Goal: Task Accomplishment & Management: Use online tool/utility

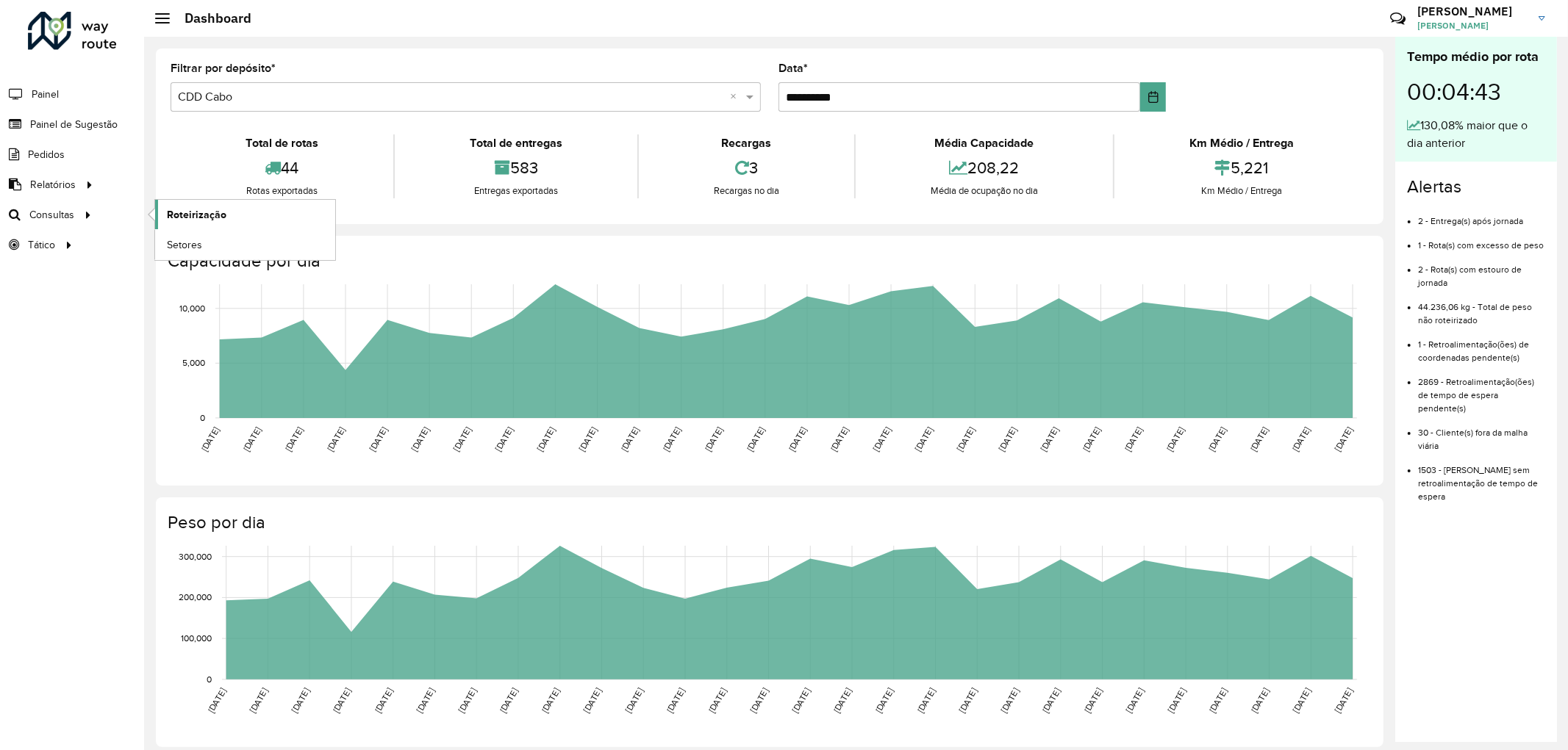
click at [186, 209] on span "Roteirização" at bounding box center [196, 215] width 59 height 15
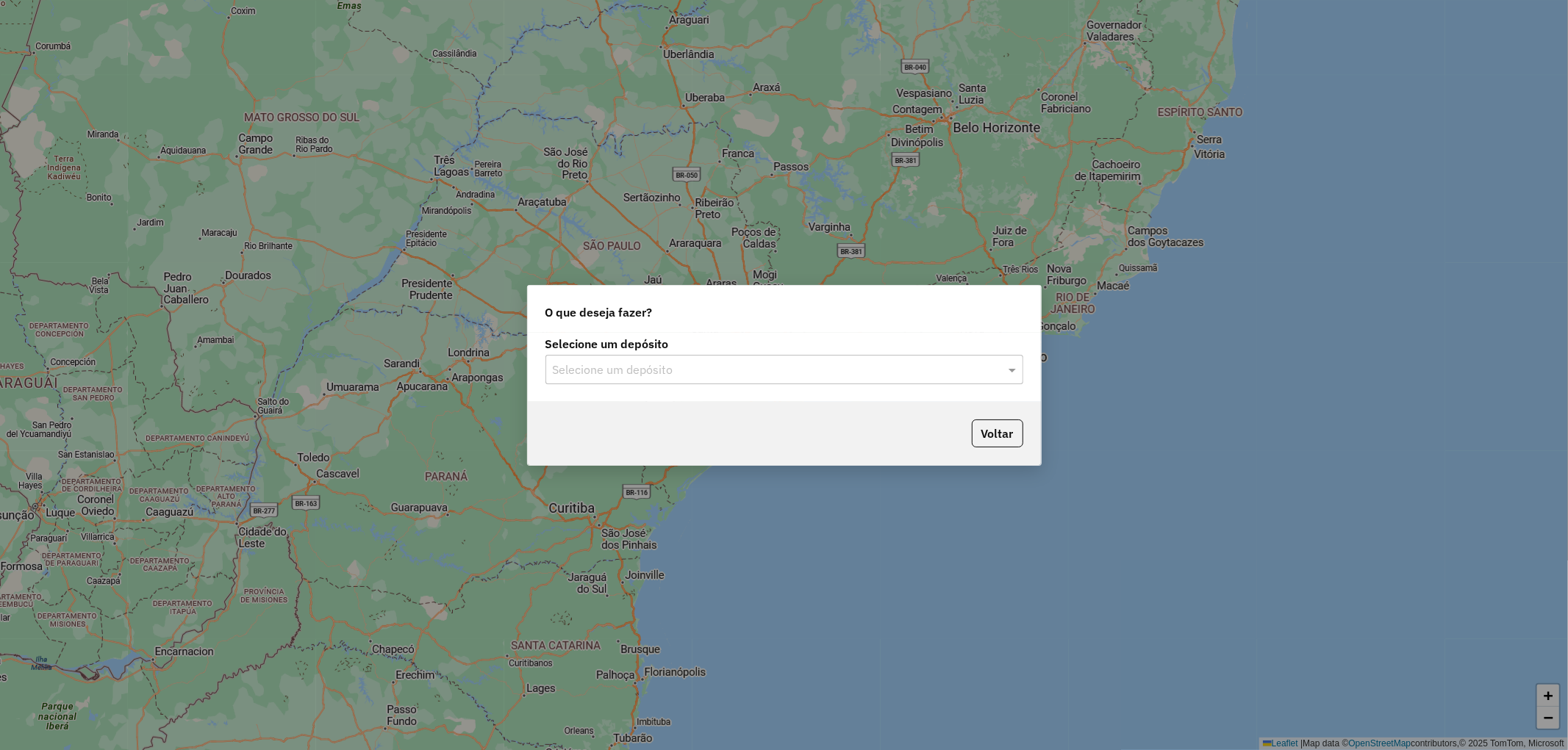
click at [875, 371] on input "text" at bounding box center [770, 370] width 434 height 18
click at [637, 430] on div "CDD Cabo" at bounding box center [784, 436] width 476 height 25
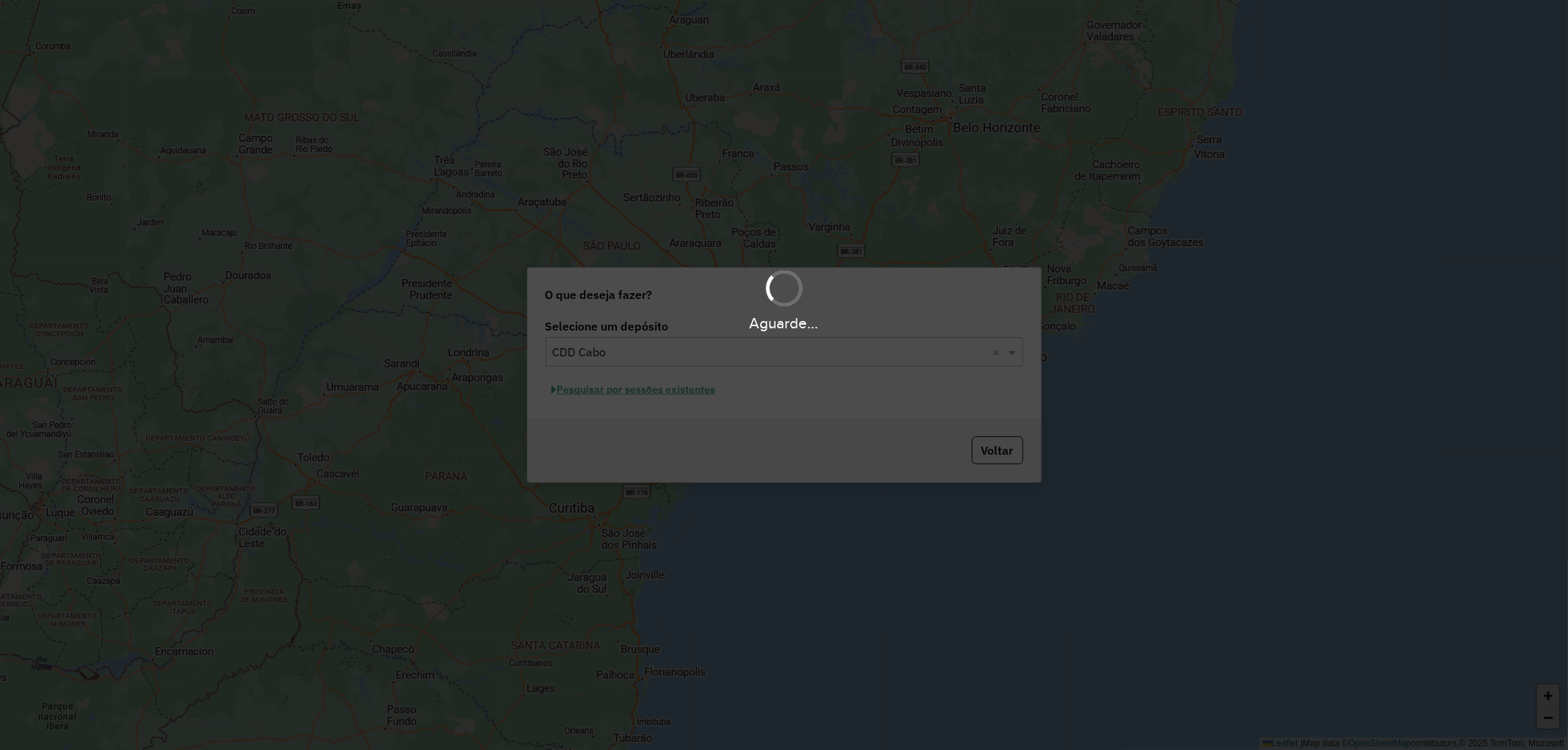
click at [675, 394] on div "Aguarde..." at bounding box center [784, 375] width 1568 height 750
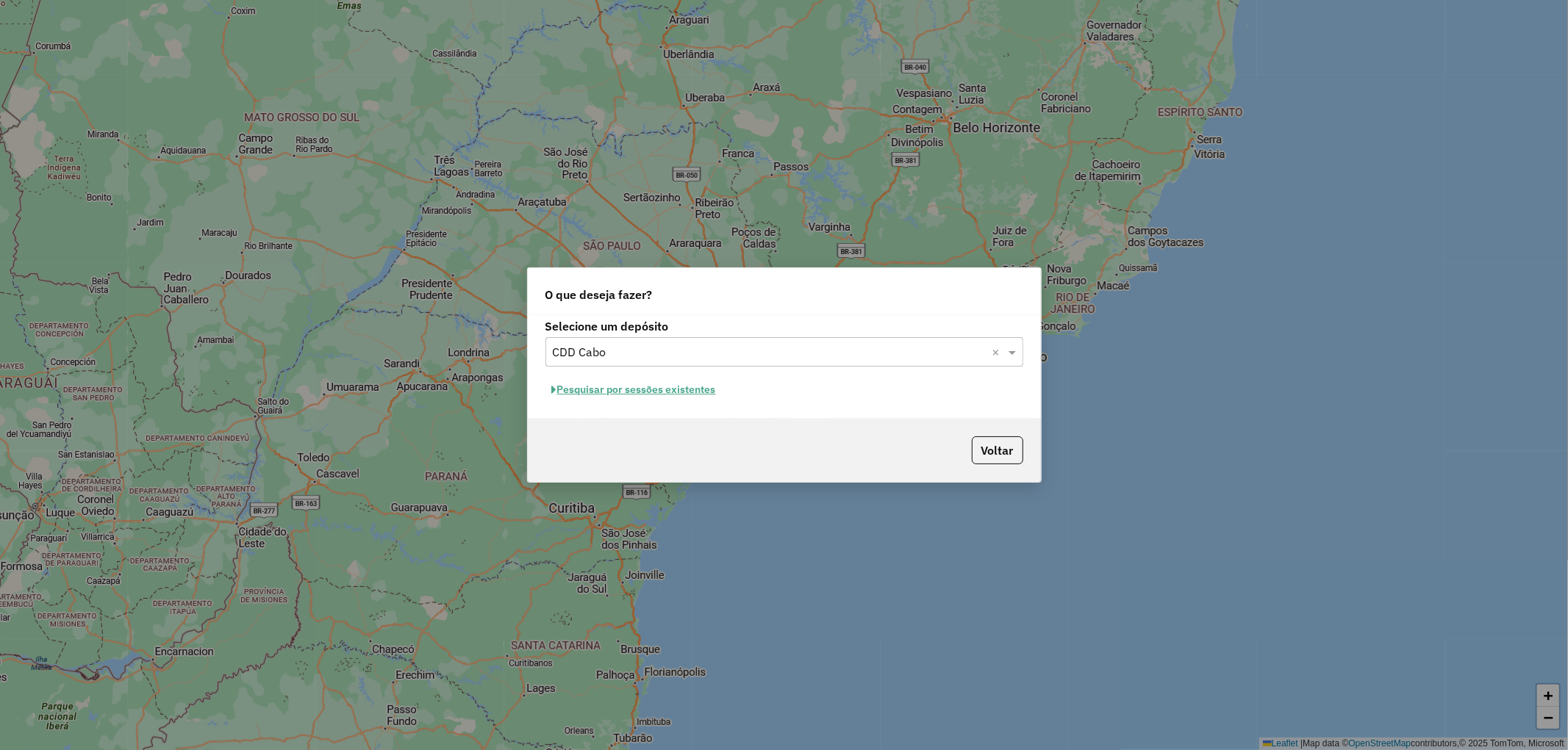
click at [626, 395] on button "Pesquisar por sessões existentes" at bounding box center [634, 390] width 177 height 23
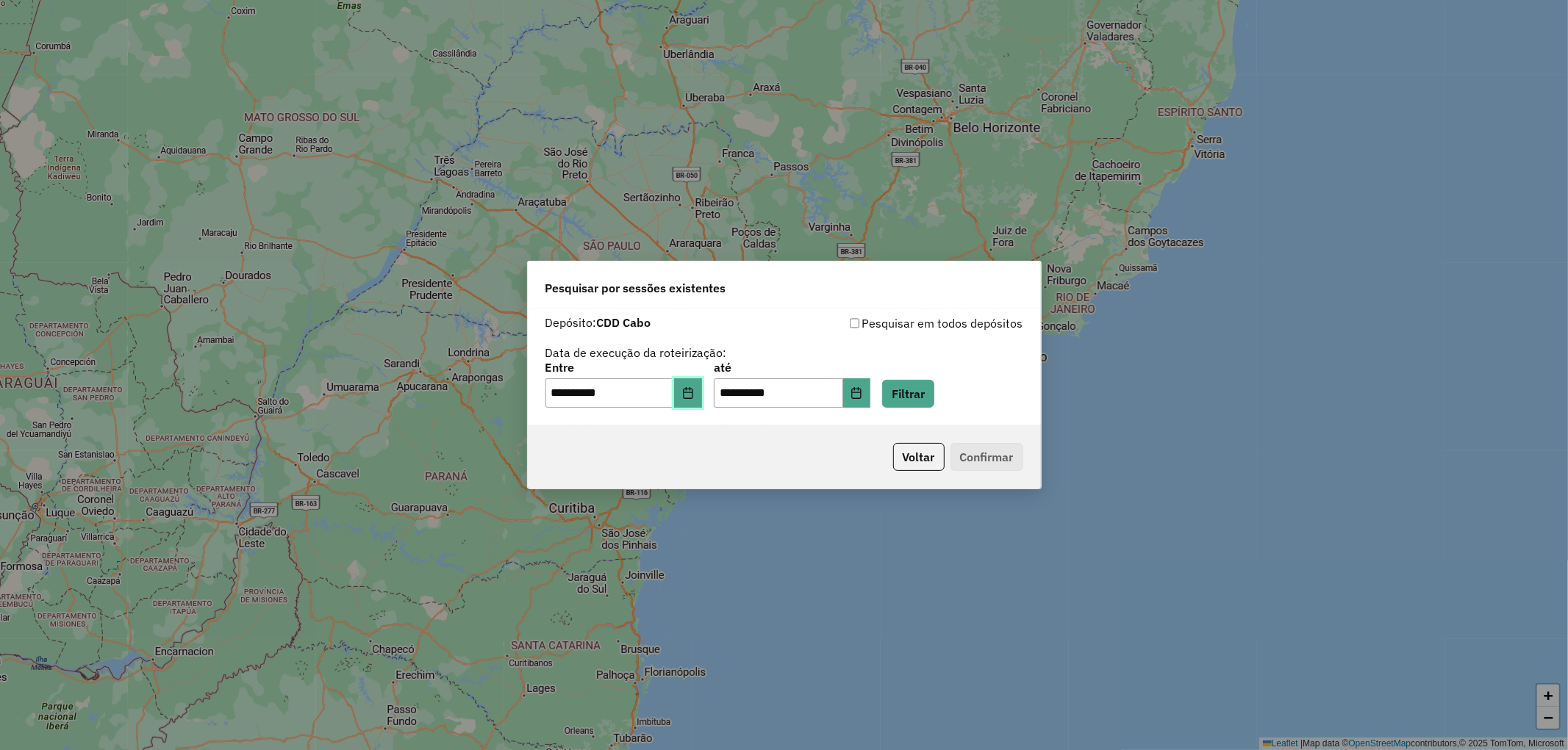
click at [690, 397] on button "Choose Date" at bounding box center [688, 392] width 28 height 29
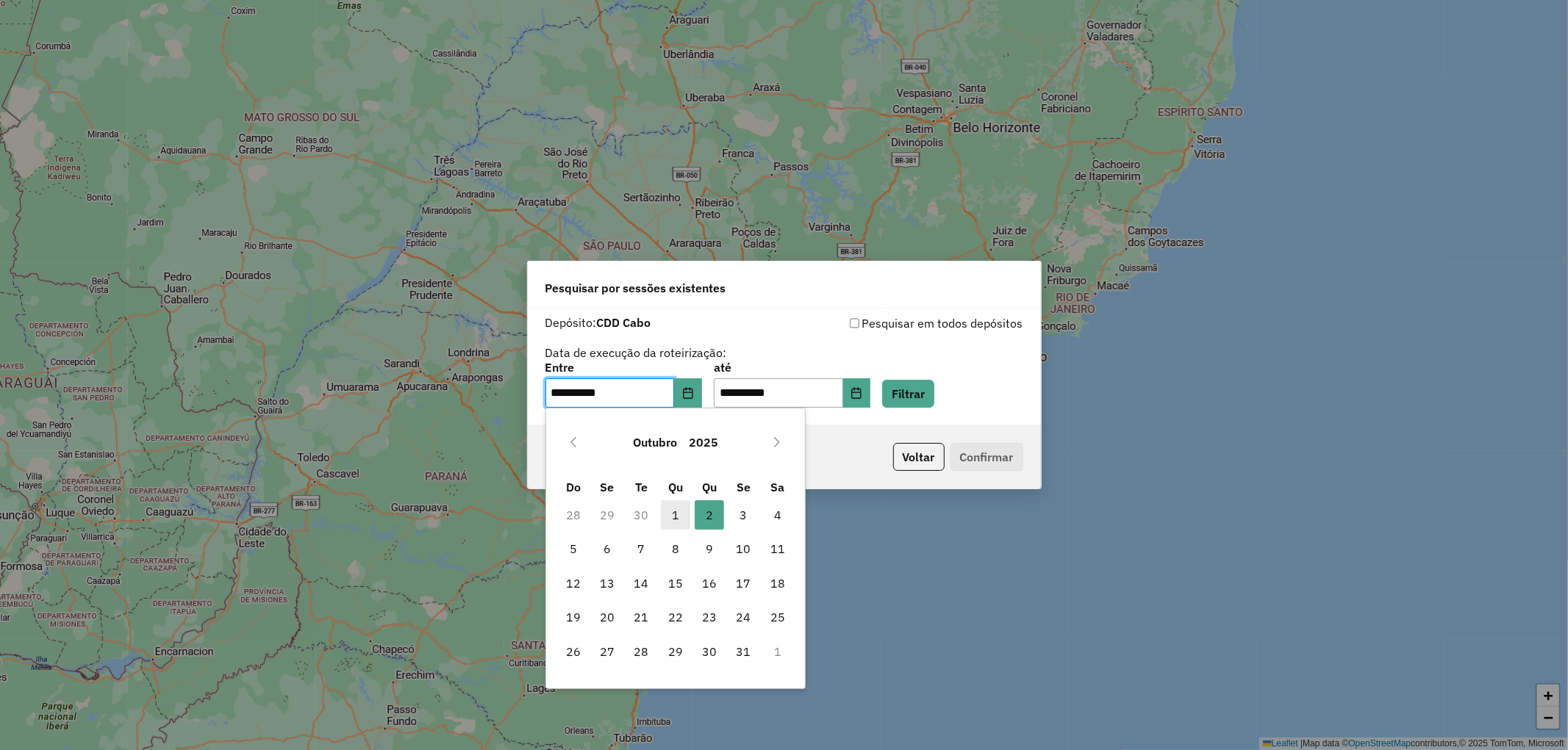
click at [674, 511] on span "1" at bounding box center [675, 515] width 29 height 29
type input "**********"
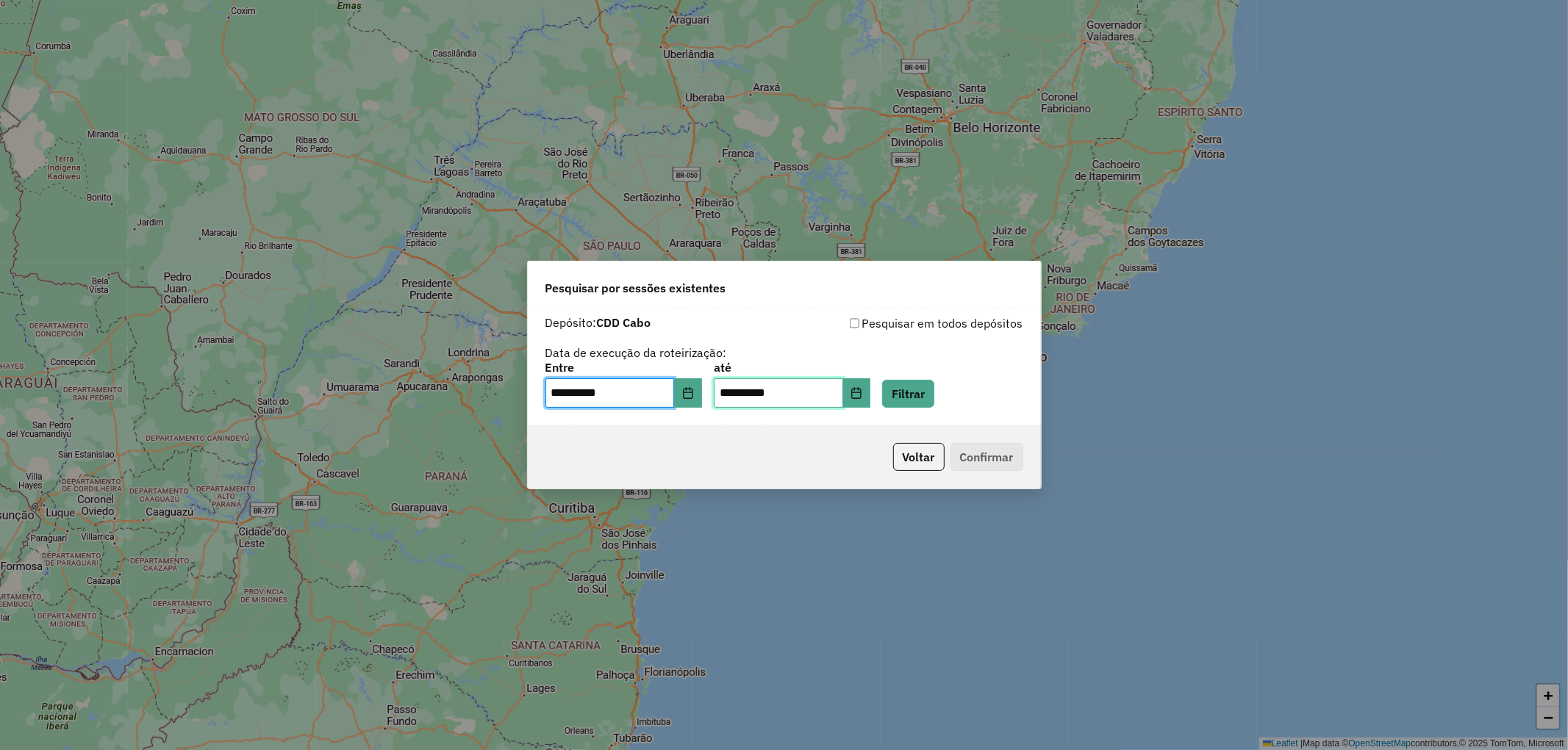
click at [774, 381] on input "**********" at bounding box center [777, 392] width 129 height 29
click at [861, 392] on icon "Choose Date" at bounding box center [857, 393] width 9 height 11
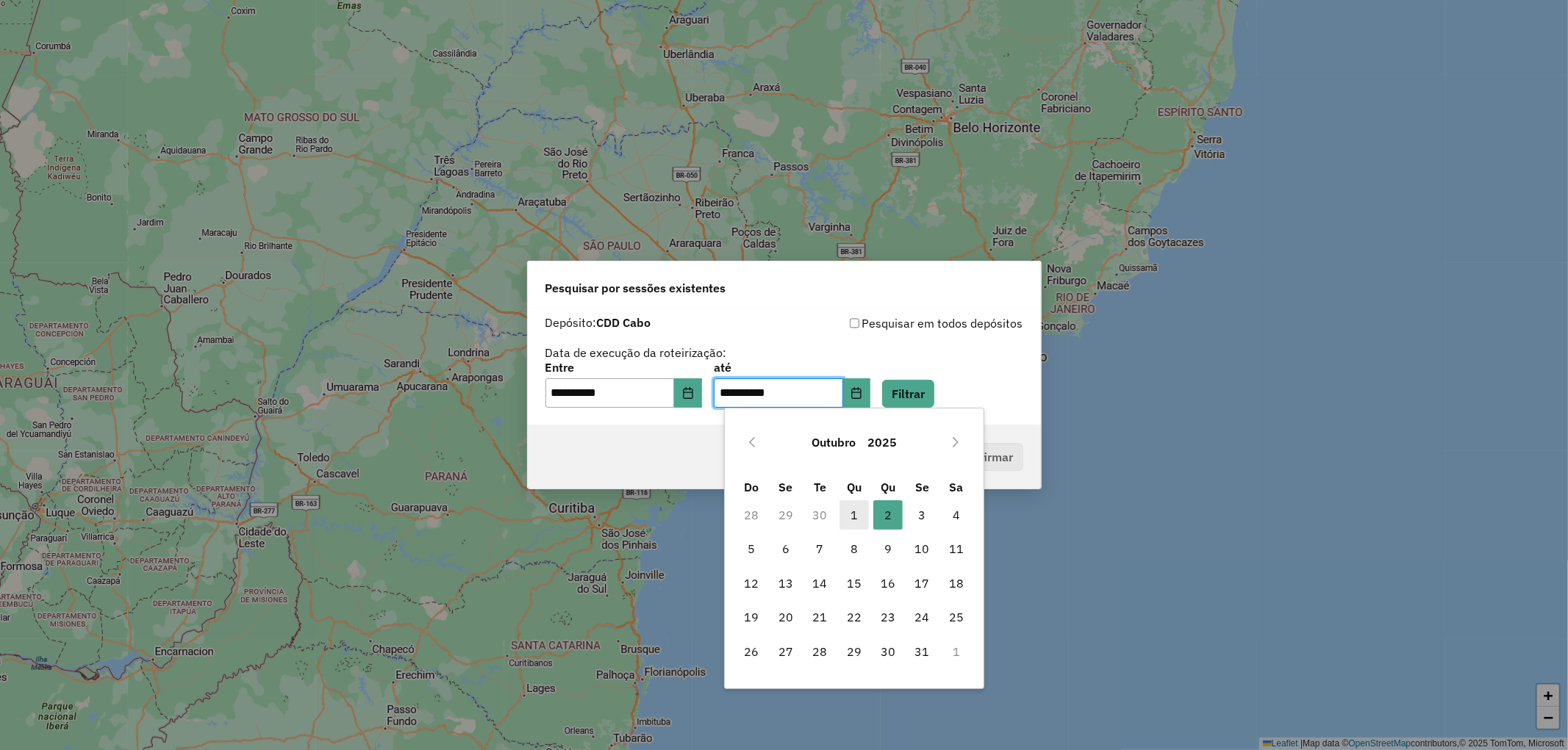
click at [853, 508] on span "1" at bounding box center [854, 515] width 29 height 29
type input "**********"
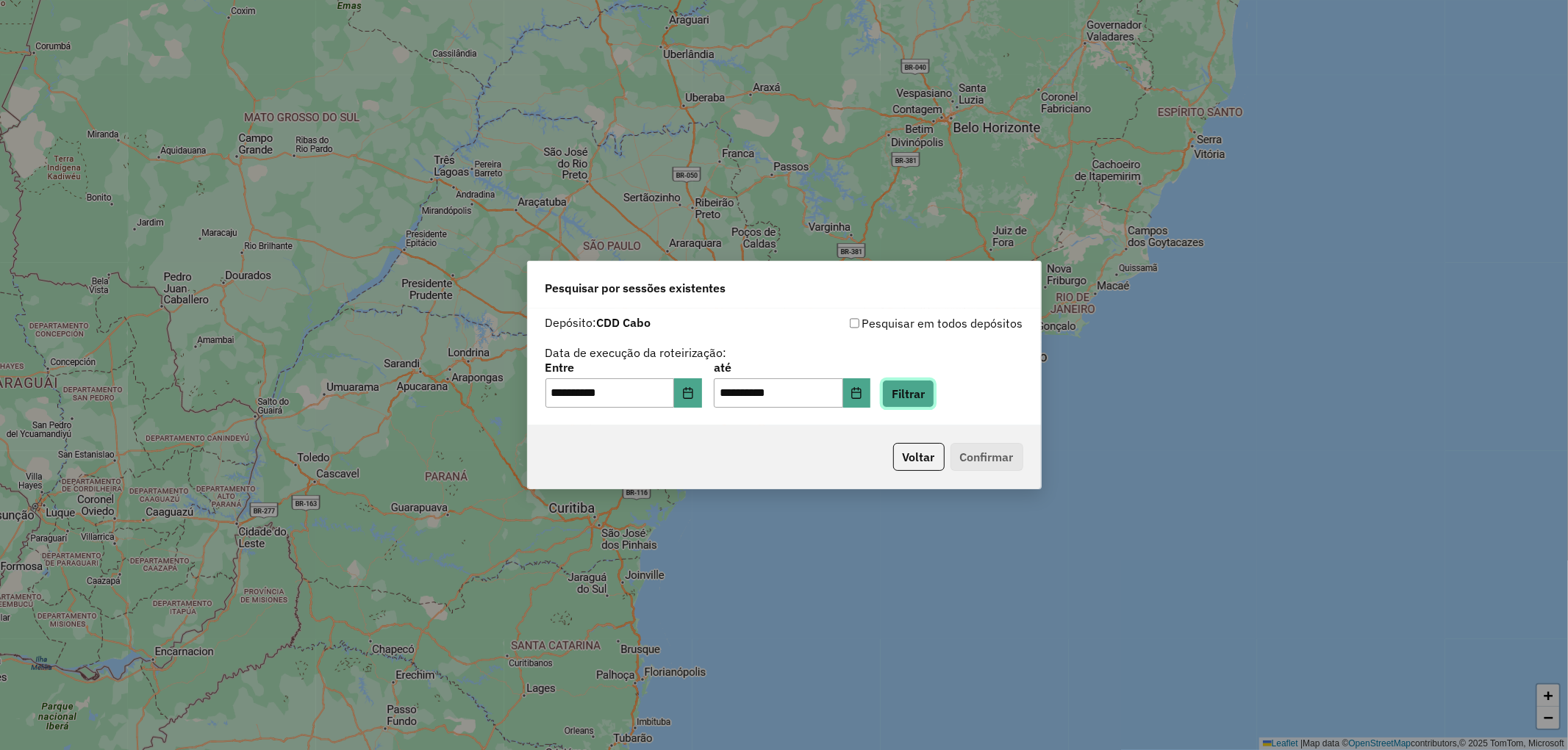
click at [921, 392] on button "Filtrar" at bounding box center [908, 394] width 52 height 28
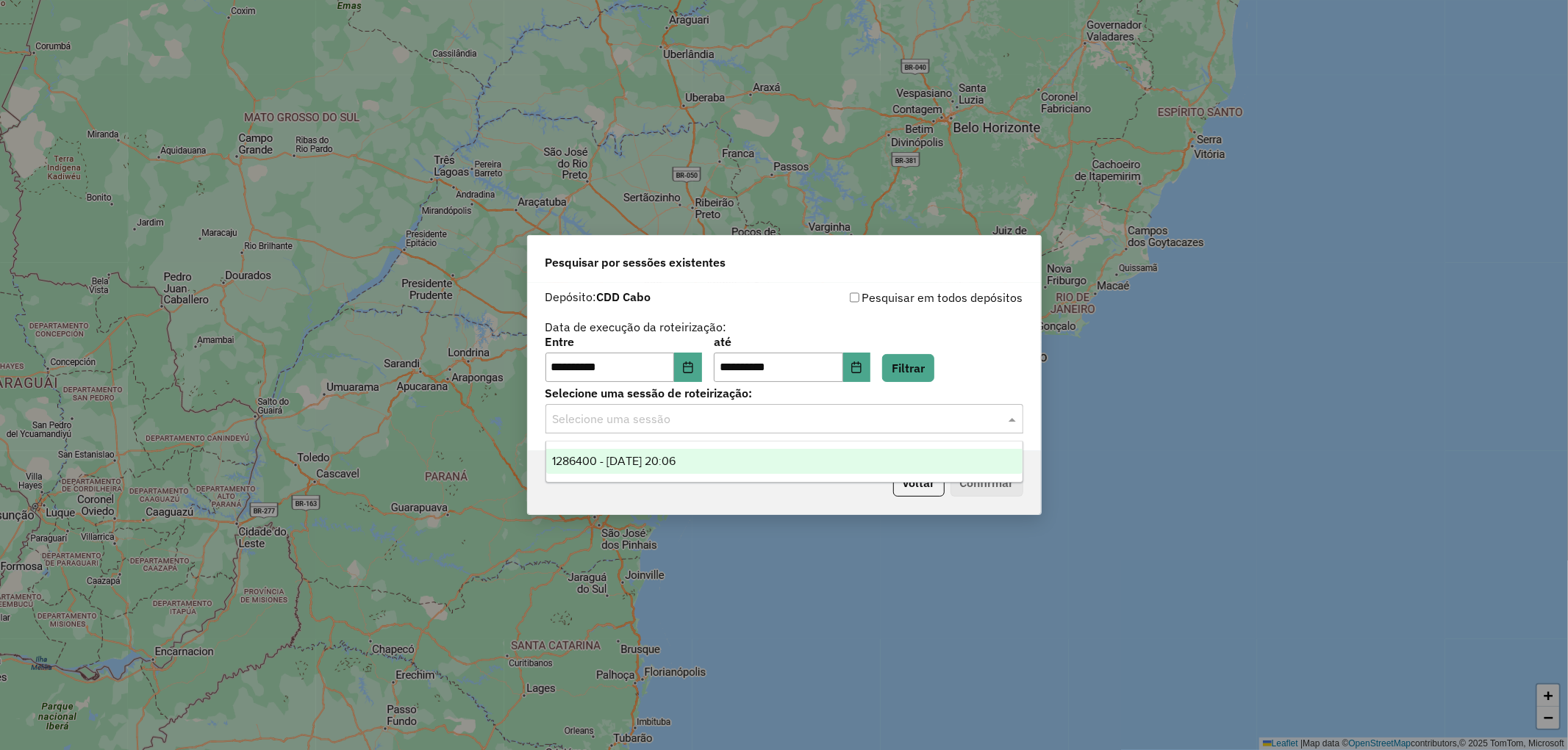
click at [643, 420] on input "text" at bounding box center [770, 419] width 434 height 18
click at [612, 459] on span "1286400 - 01/10/2025 20:06" at bounding box center [613, 460] width 124 height 12
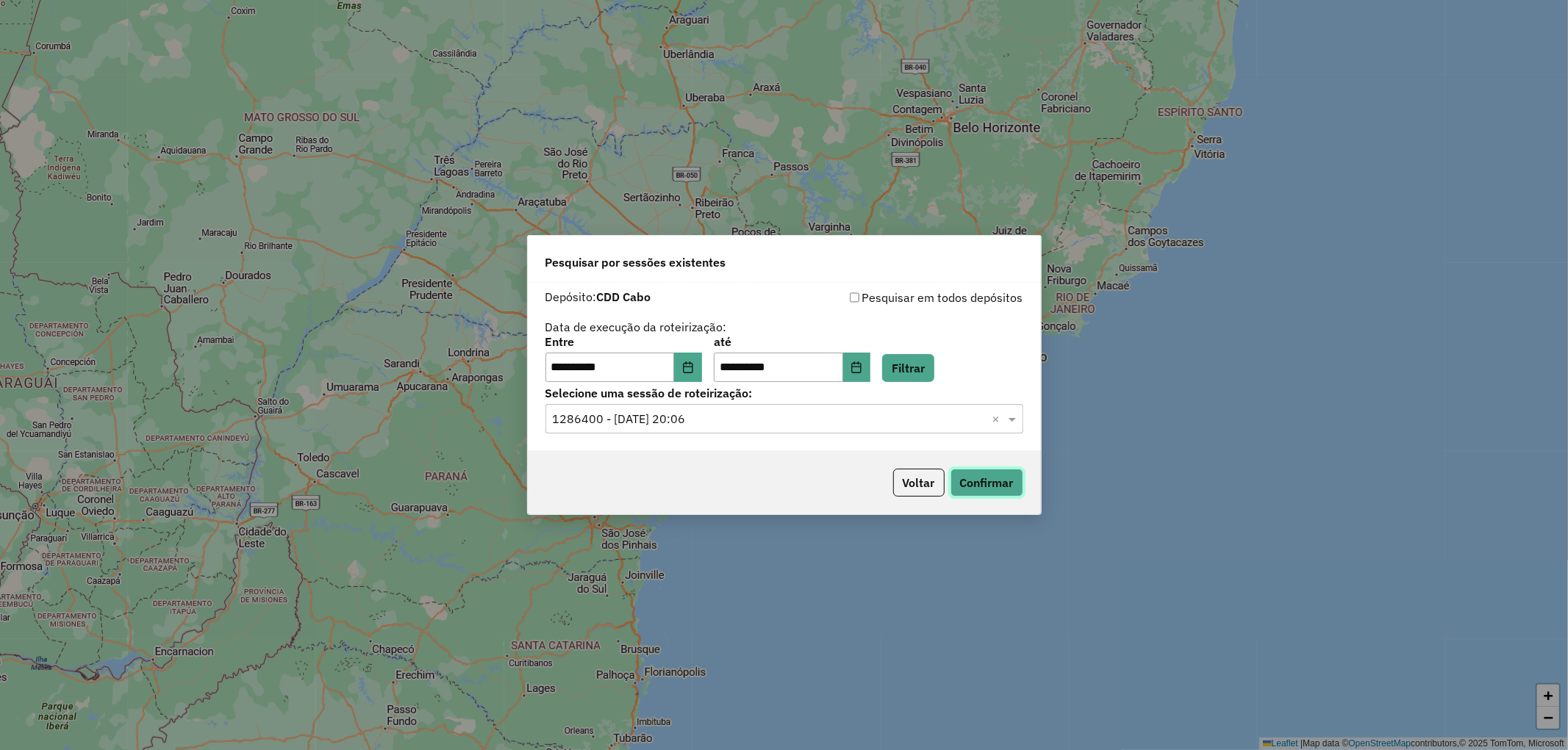
click at [959, 487] on button "Confirmar" at bounding box center [986, 483] width 73 height 28
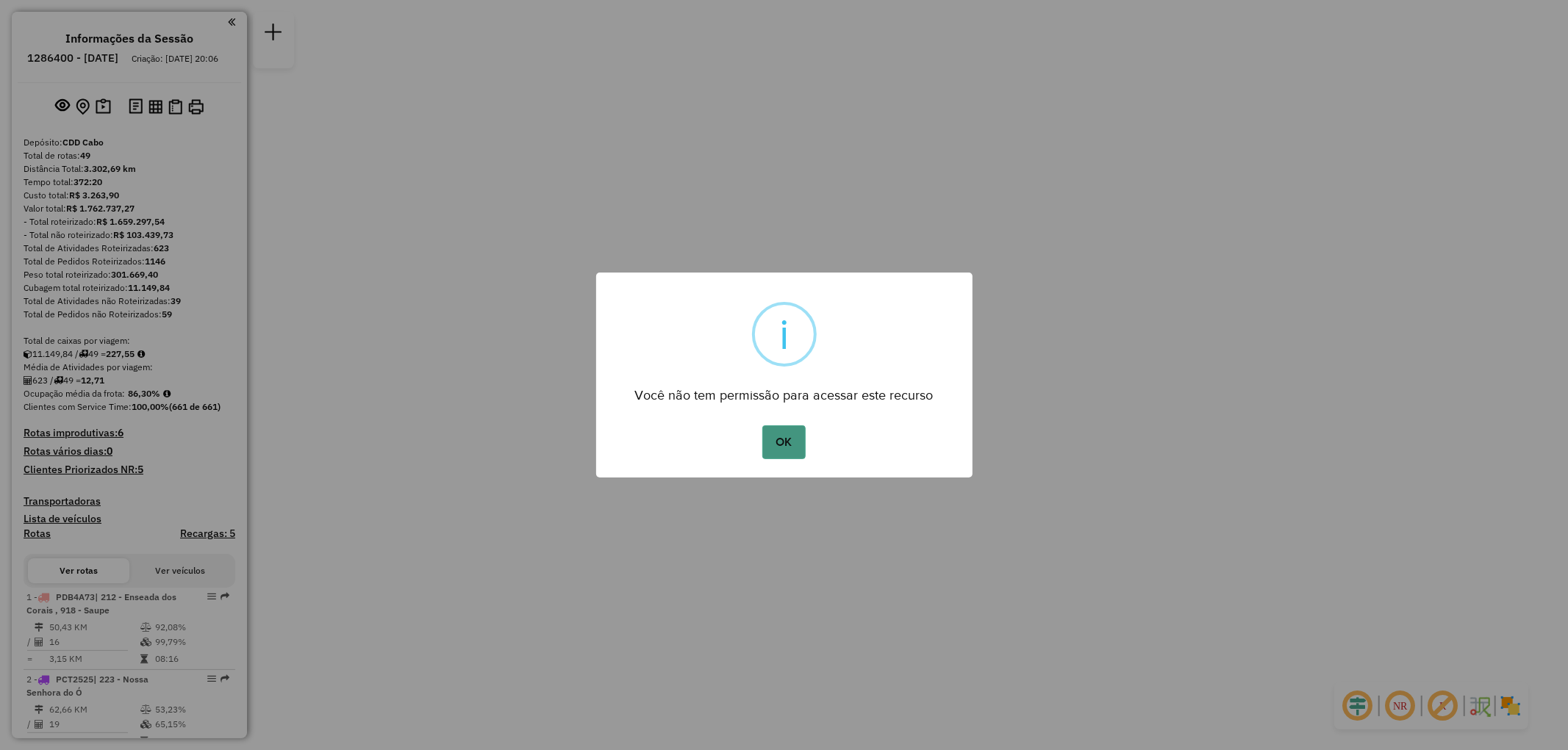
click at [787, 442] on button "OK" at bounding box center [784, 442] width 43 height 34
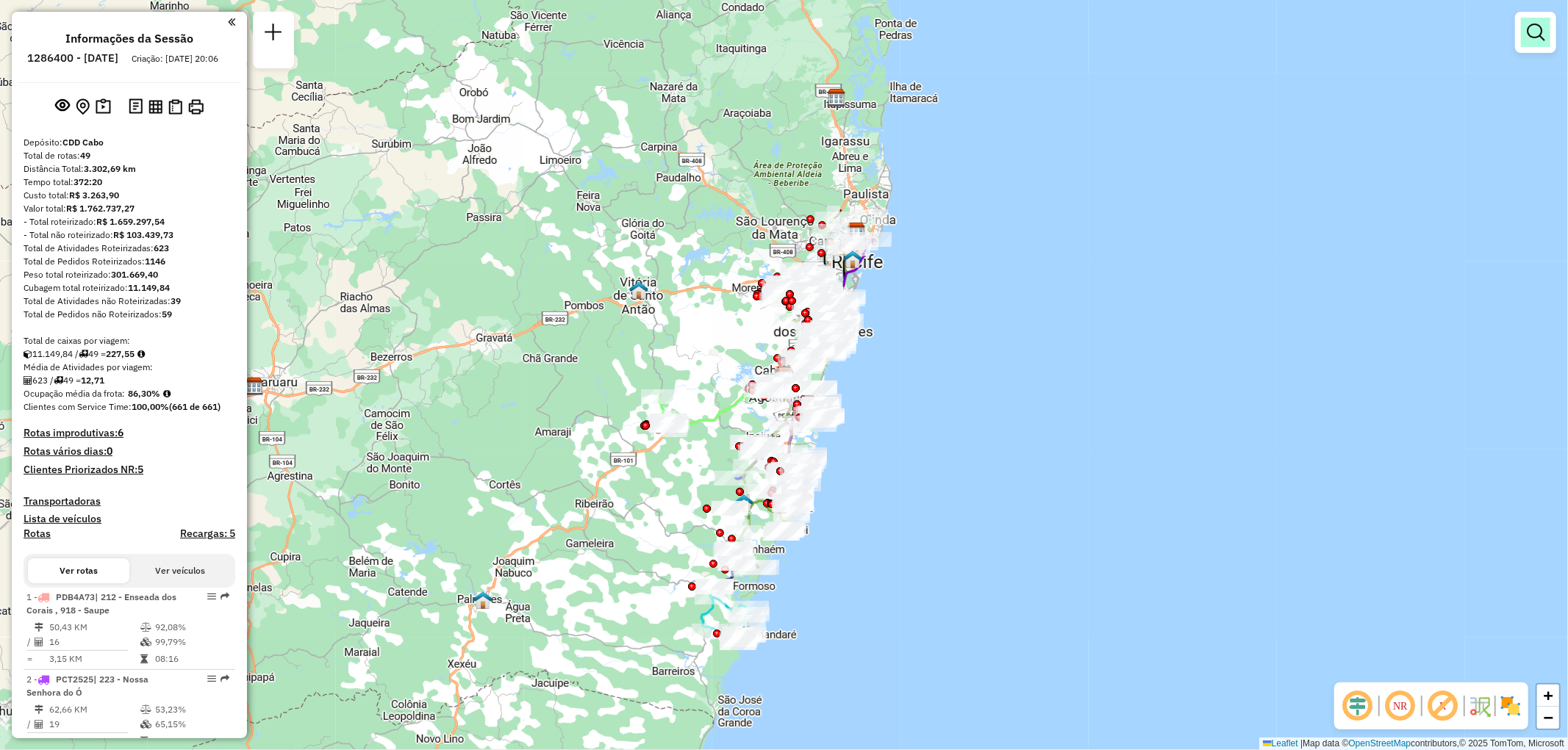
click at [1535, 39] on em at bounding box center [1535, 32] width 18 height 18
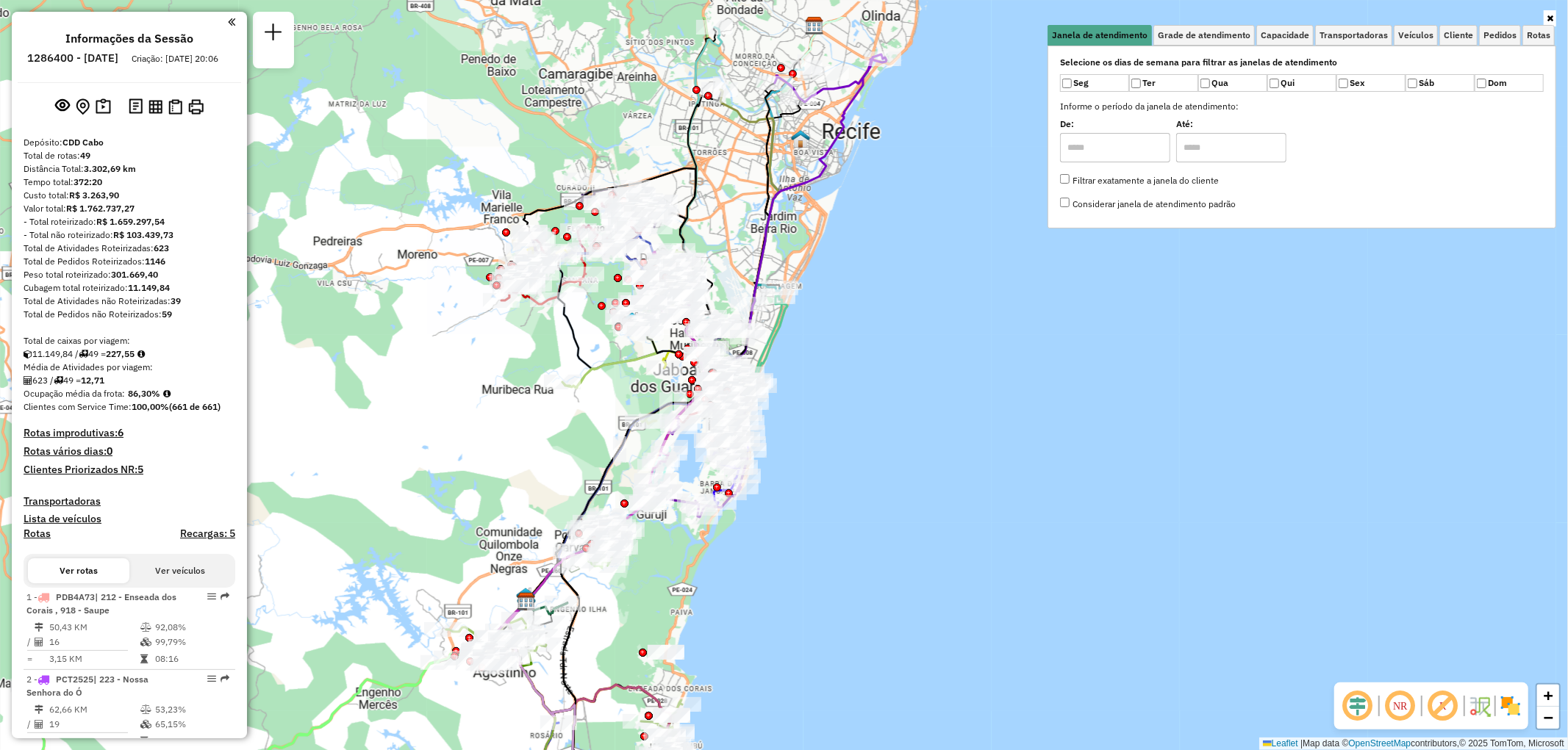
drag, startPoint x: 848, startPoint y: 226, endPoint x: 849, endPoint y: 318, distance: 92.0
click at [849, 318] on div "Janela de atendimento Grade de atendimento Capacidade Transportadoras Veículos …" at bounding box center [784, 375] width 1568 height 750
click at [1452, 31] on span "Cliente" at bounding box center [1458, 35] width 29 height 8
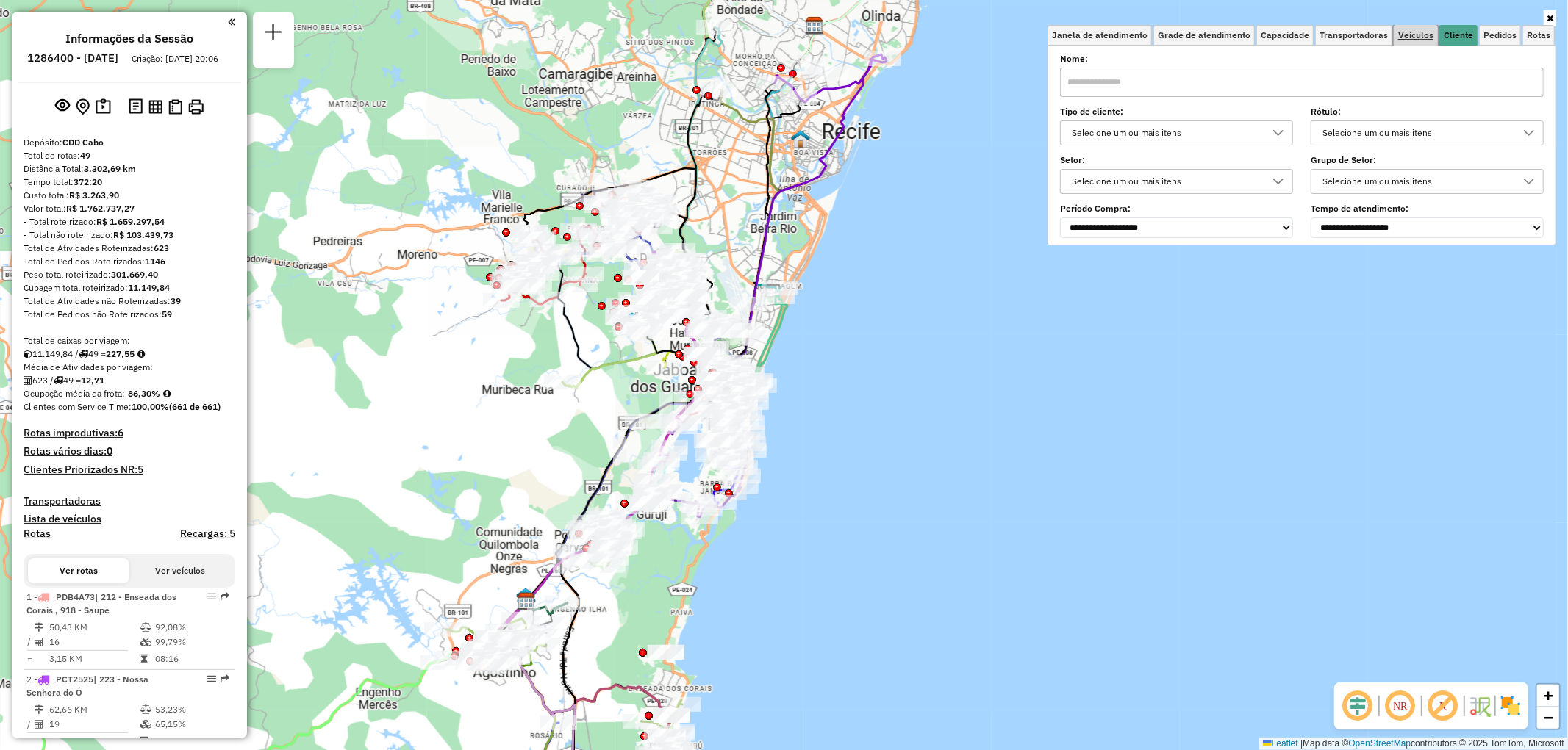
click at [1409, 35] on span "Veículos" at bounding box center [1415, 35] width 35 height 8
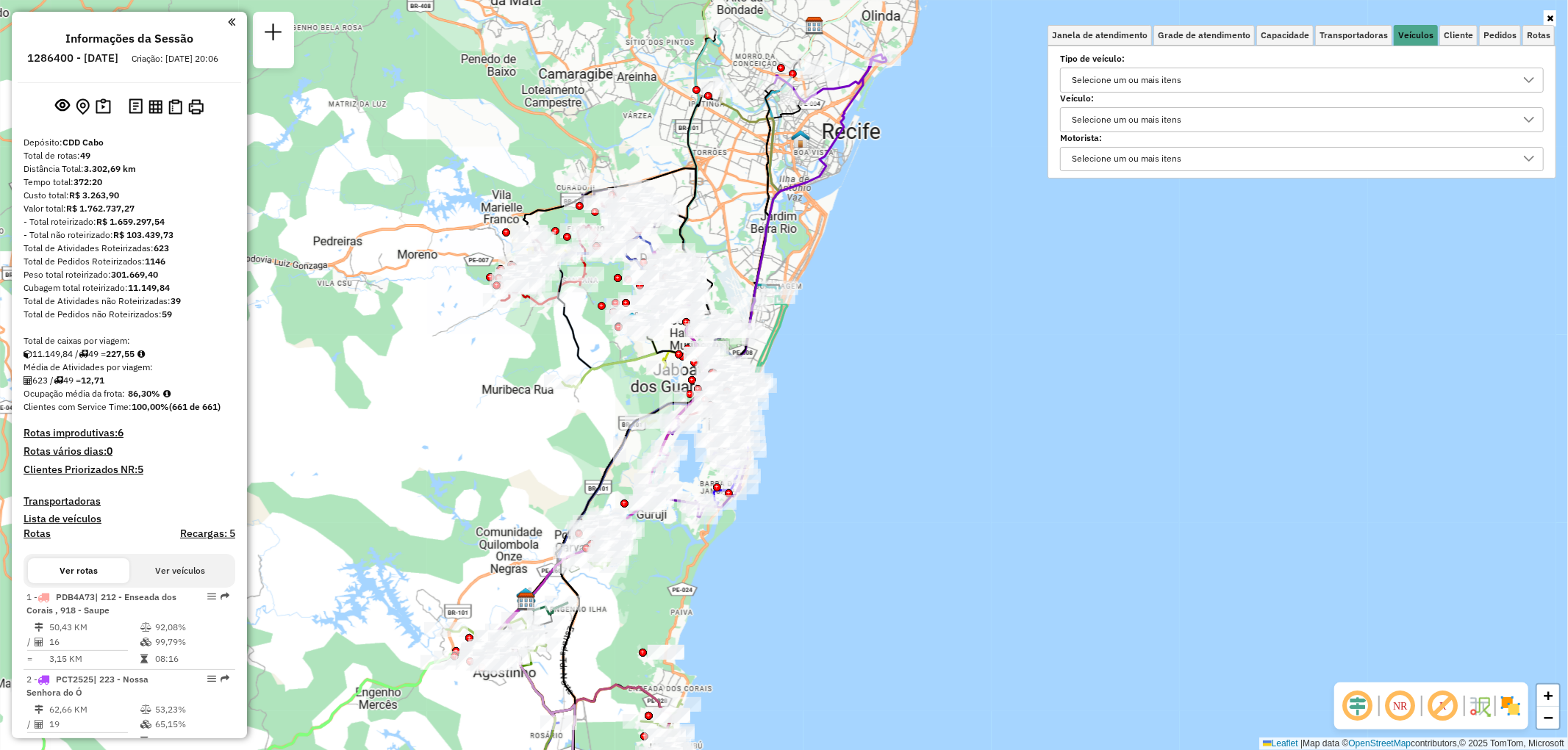
click at [1143, 122] on div "Selecione um ou mais itens" at bounding box center [1126, 120] width 120 height 24
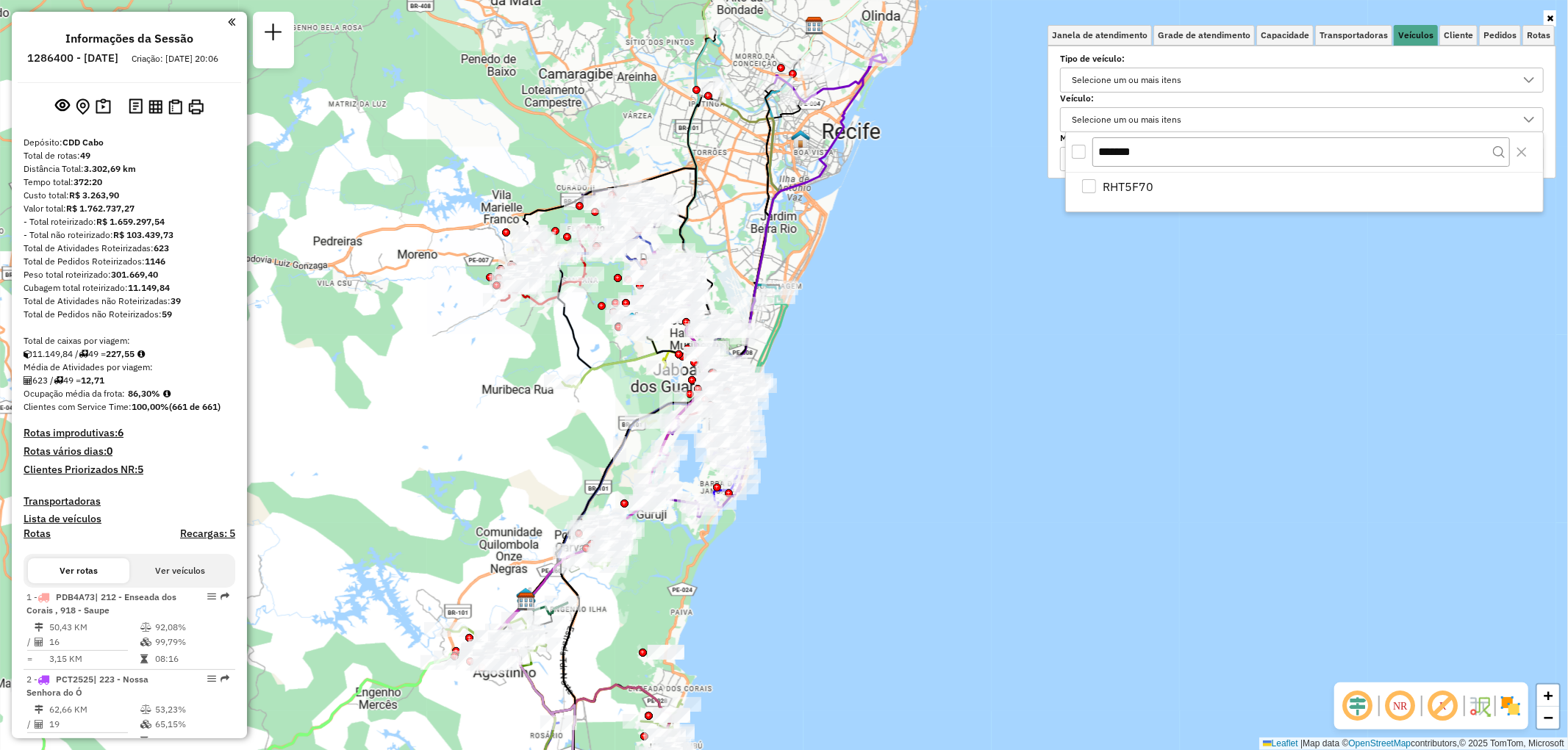
type input "*******"
click at [1086, 157] on div at bounding box center [1079, 152] width 15 height 15
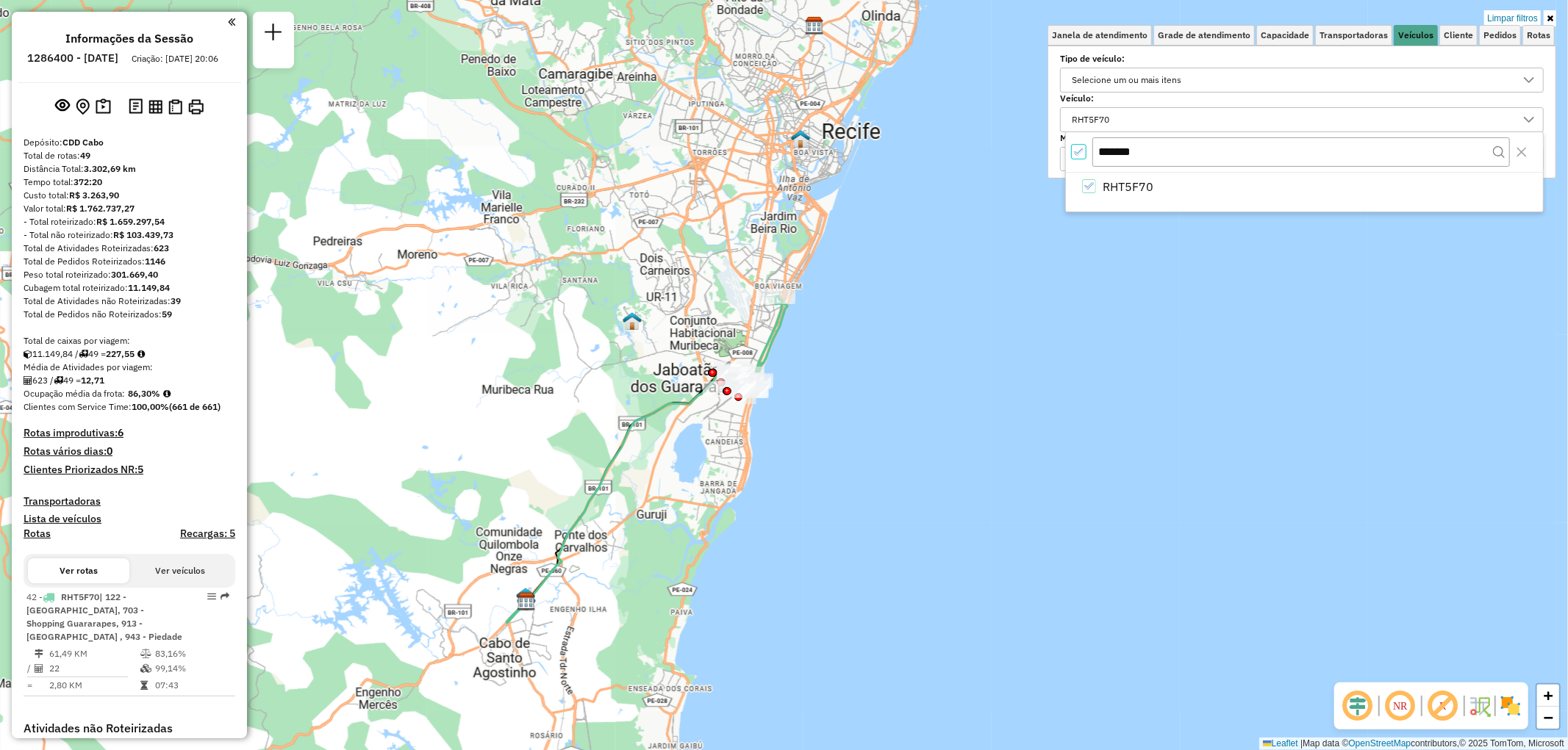
click at [1552, 17] on icon at bounding box center [1549, 18] width 7 height 8
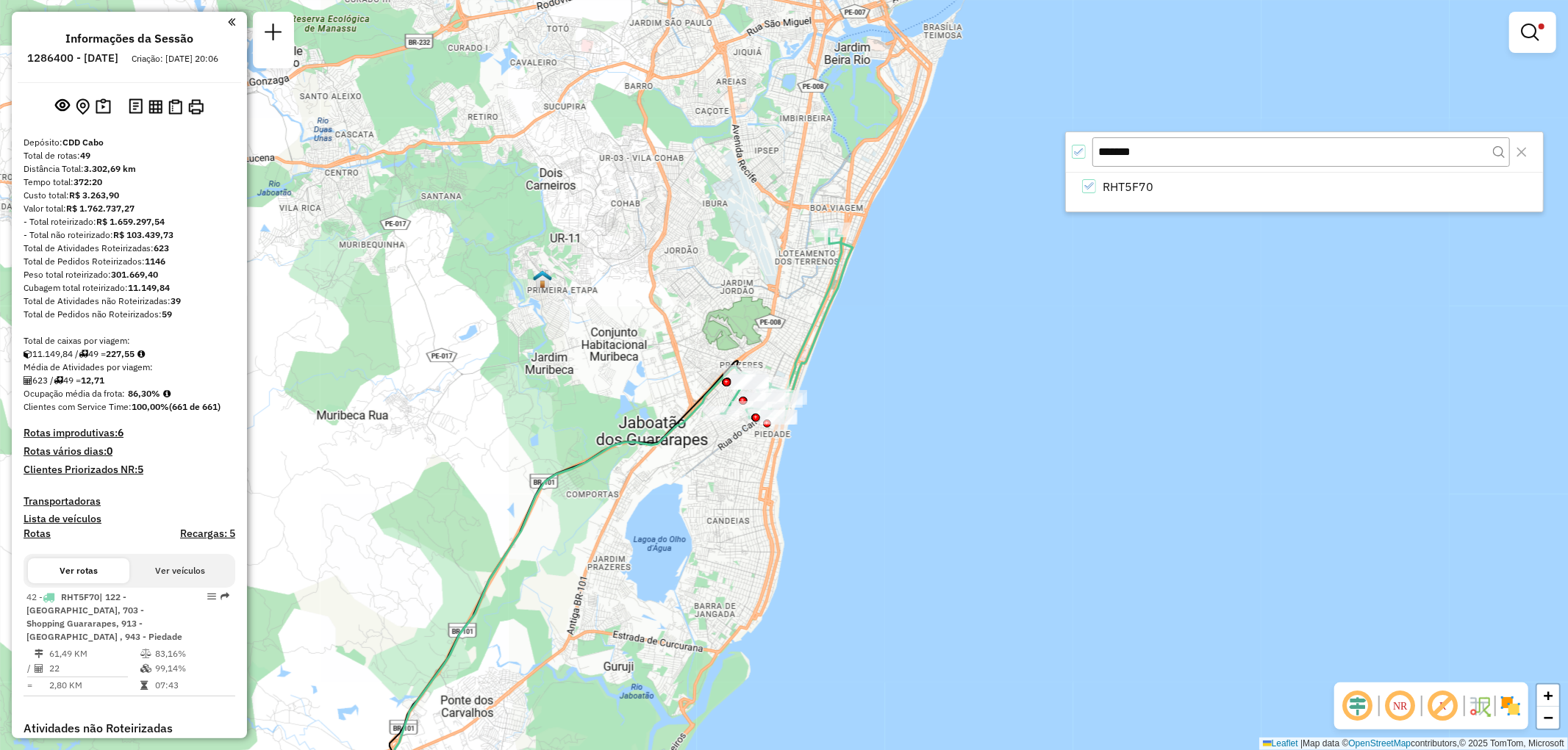
drag, startPoint x: 798, startPoint y: 377, endPoint x: 923, endPoint y: 376, distance: 125.0
click at [923, 376] on div "Limpar filtros Janela de atendimento Grade de atendimento Capacidade Transporta…" at bounding box center [784, 375] width 1568 height 750
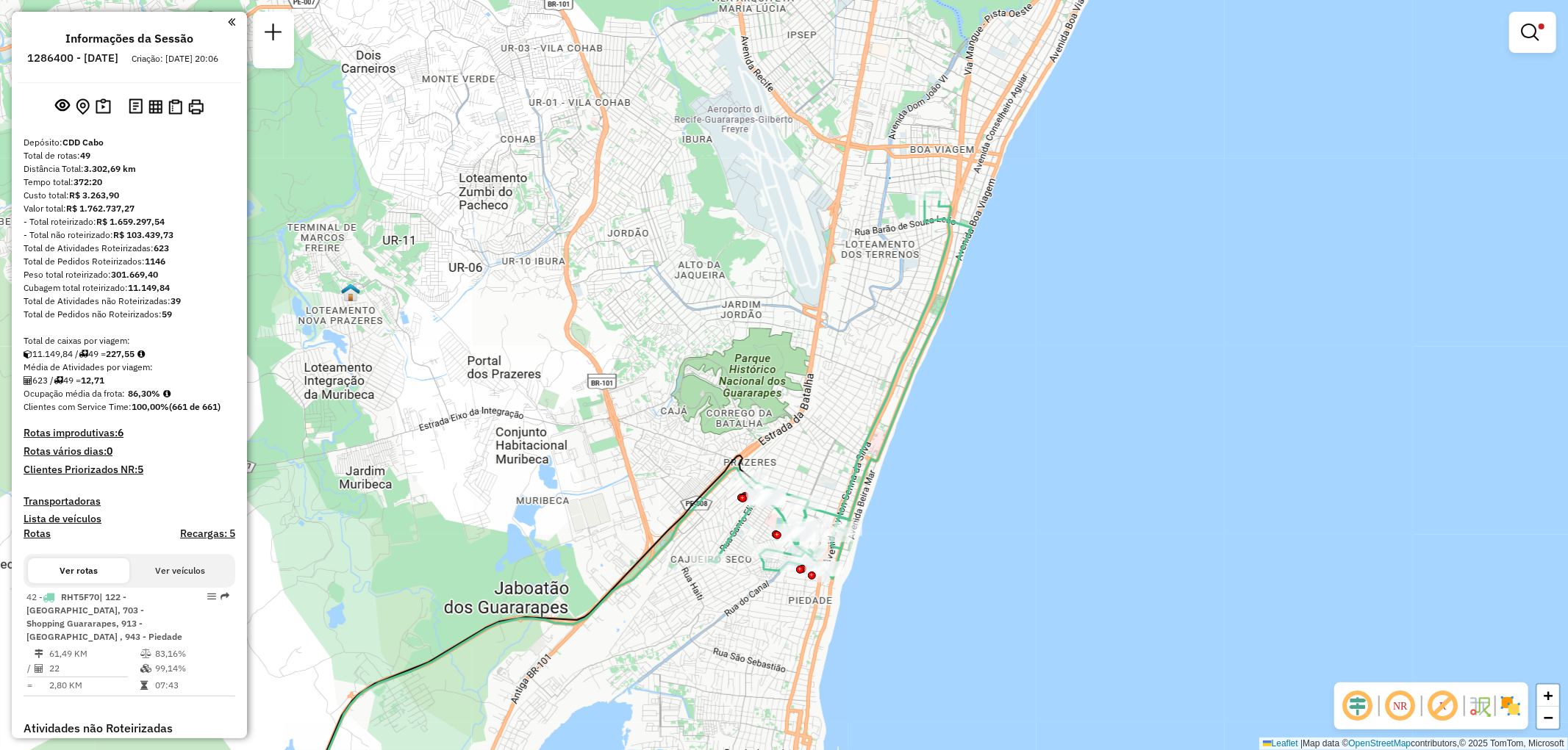
drag, startPoint x: 887, startPoint y: 331, endPoint x: 1056, endPoint y: 436, distance: 199.0
click at [1056, 436] on div "Limpar filtros Janela de atendimento Grade de atendimento Capacidade Transporta…" at bounding box center [784, 375] width 1568 height 750
